Goal: Task Accomplishment & Management: Manage account settings

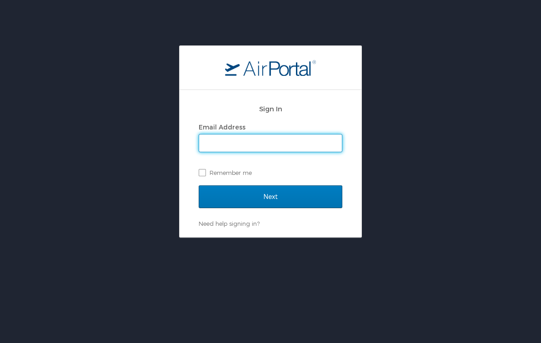
type input "[EMAIL_ADDRESS][DOMAIN_NAME]"
click at [270, 196] on input "Next" at bounding box center [271, 196] width 144 height 23
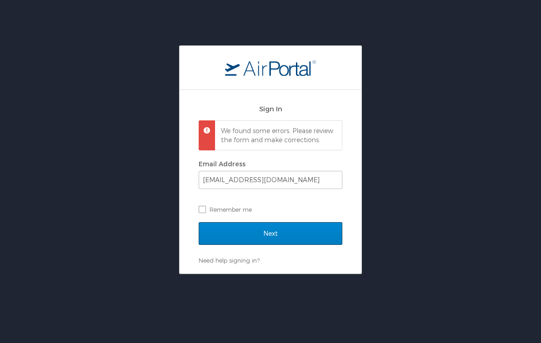
click at [305, 244] on input "Next" at bounding box center [271, 233] width 144 height 23
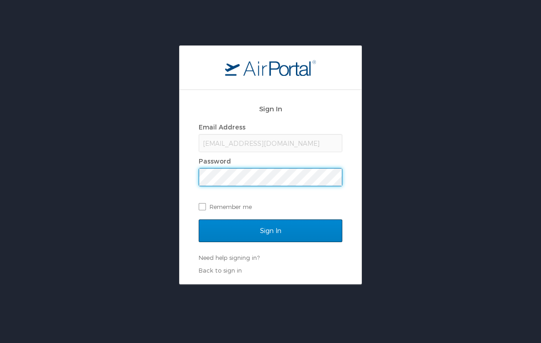
click at [296, 234] on input "Sign In" at bounding box center [271, 231] width 144 height 23
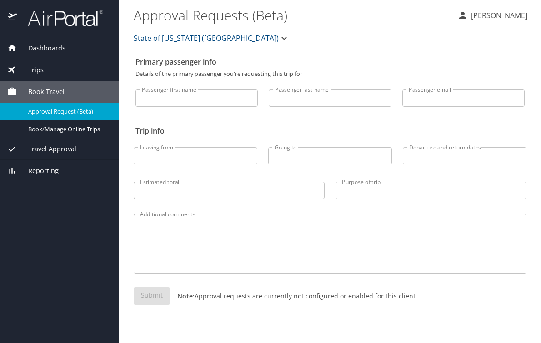
click at [296, 343] on html "Dashboards My Travel Dashboard Trips Current / Future Trips Past Trips Trips Mi…" at bounding box center [270, 171] width 541 height 343
click at [52, 47] on span "Dashboards" at bounding box center [41, 48] width 49 height 10
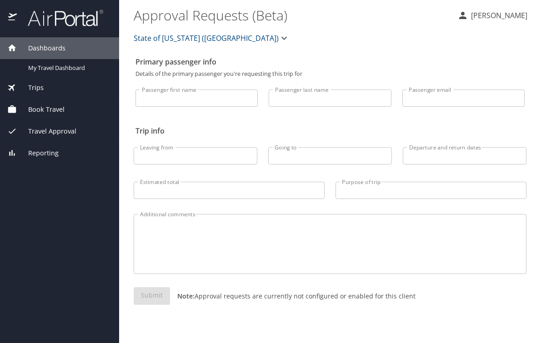
click at [499, 15] on p "[PERSON_NAME]" at bounding box center [497, 15] width 59 height 11
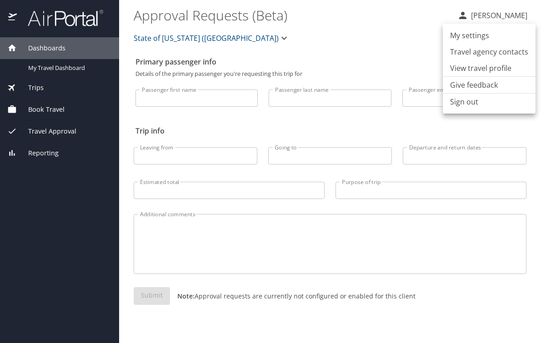
click at [476, 70] on li "View travel profile" at bounding box center [489, 68] width 93 height 16
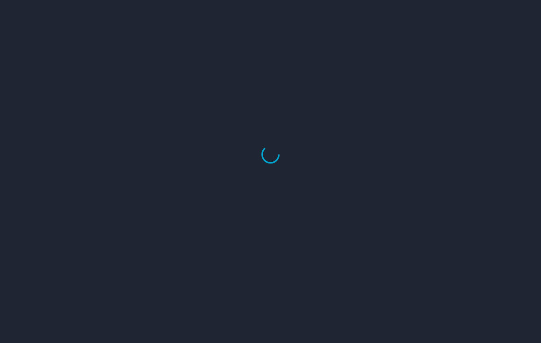
select select "US"
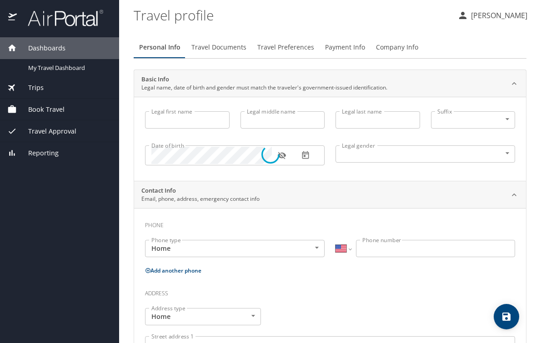
type input "Keandrys"
type input "[PERSON_NAME]"
type input "[DEMOGRAPHIC_DATA]"
select select "US"
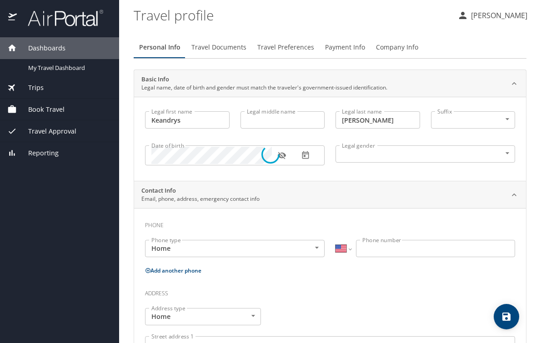
select select "US"
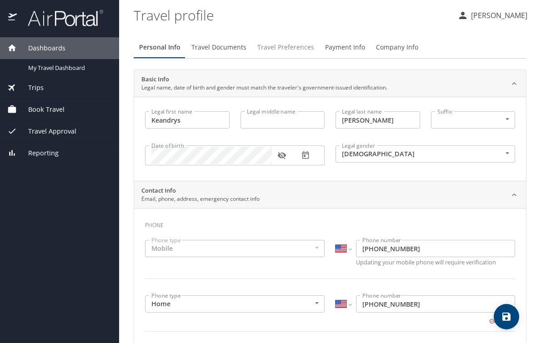
click at [266, 44] on span "Travel Preferences" at bounding box center [285, 47] width 57 height 11
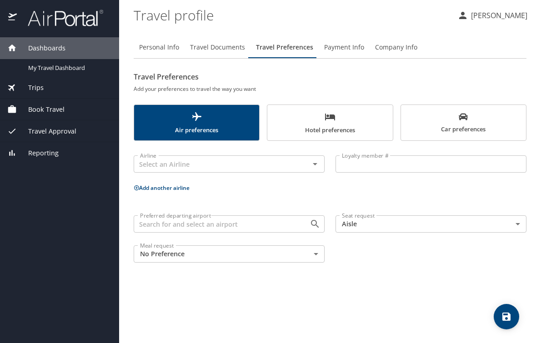
click at [371, 35] on div "Personal Info Travel Documents Travel Preferences Payment Info Company Info Tra…" at bounding box center [330, 186] width 393 height 314
click at [391, 48] on span "Company Info" at bounding box center [396, 47] width 42 height 11
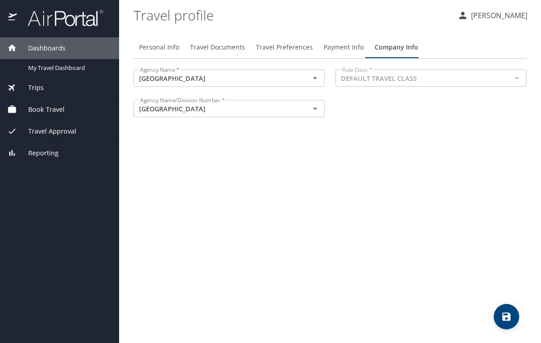
click at [203, 47] on span "Travel Documents" at bounding box center [217, 47] width 55 height 11
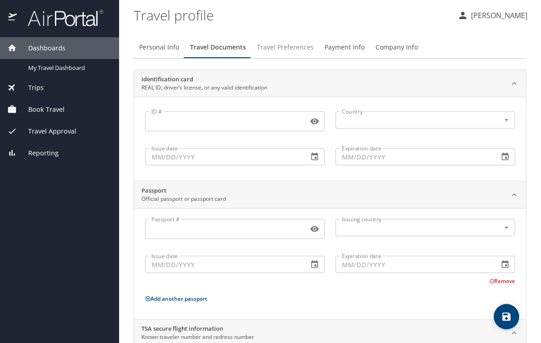
click at [273, 44] on span "Travel Preferences" at bounding box center [285, 47] width 57 height 11
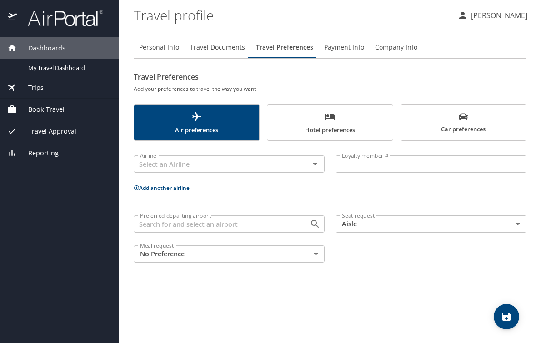
click at [39, 18] on img at bounding box center [60, 18] width 85 height 18
